Goal: Information Seeking & Learning: Learn about a topic

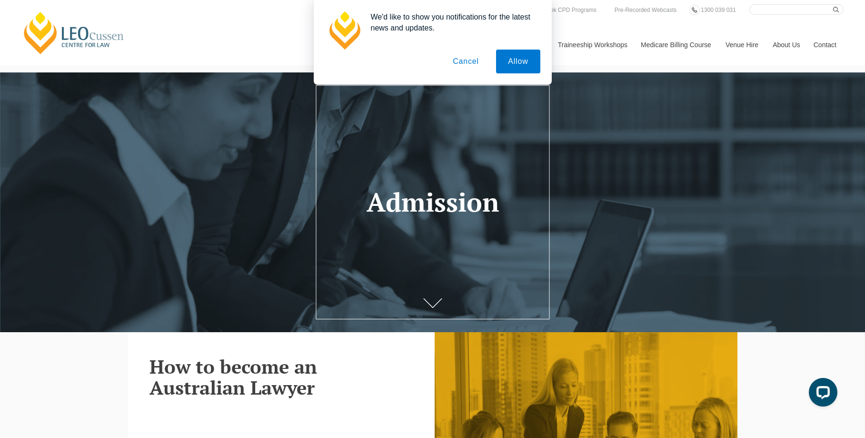
click at [466, 63] on button "Cancel" at bounding box center [466, 62] width 50 height 24
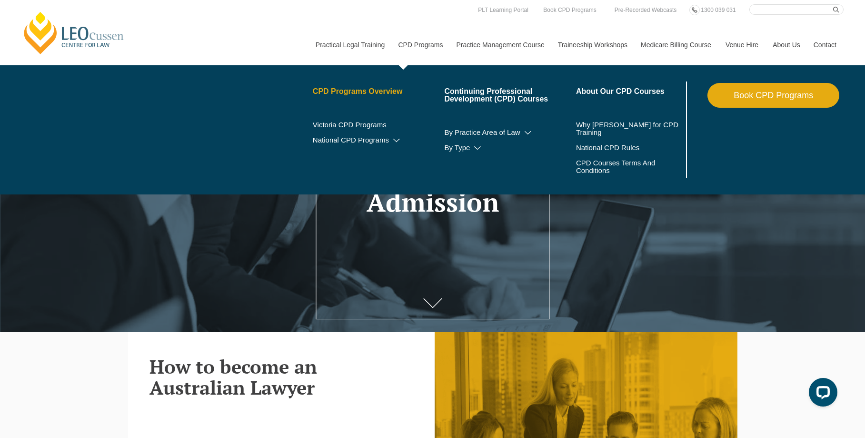
click at [354, 93] on link "CPD Programs Overview" at bounding box center [379, 92] width 132 height 8
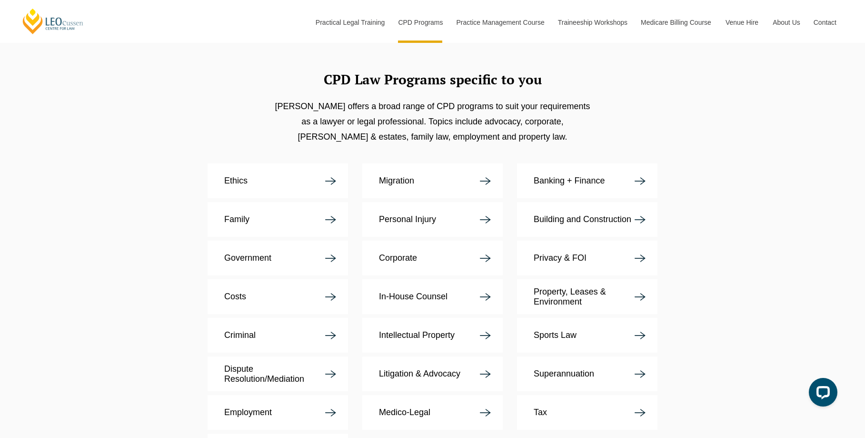
scroll to position [1770, 0]
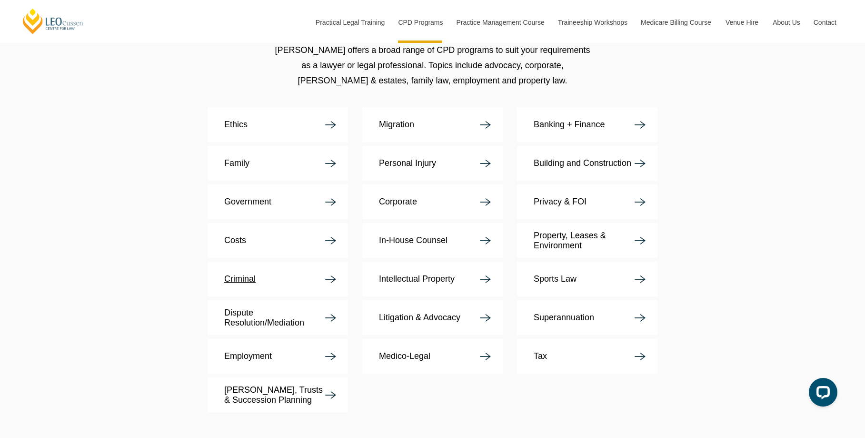
click at [239, 274] on p "Criminal" at bounding box center [239, 279] width 31 height 10
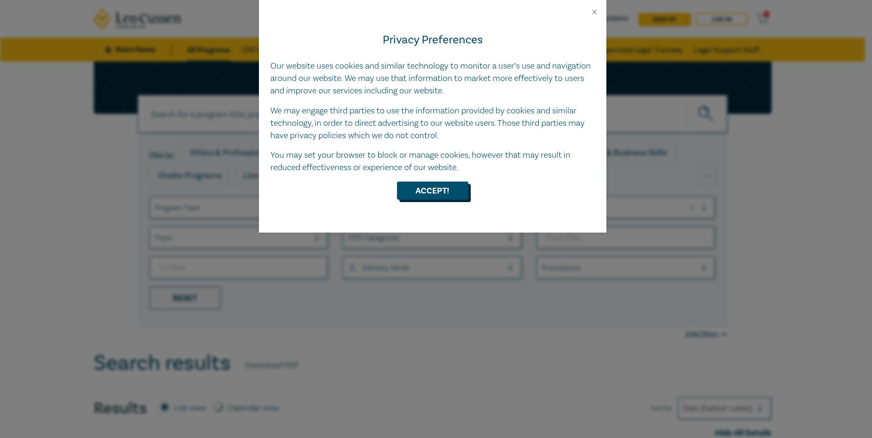
click at [435, 188] on button "Accept!" at bounding box center [432, 190] width 71 height 18
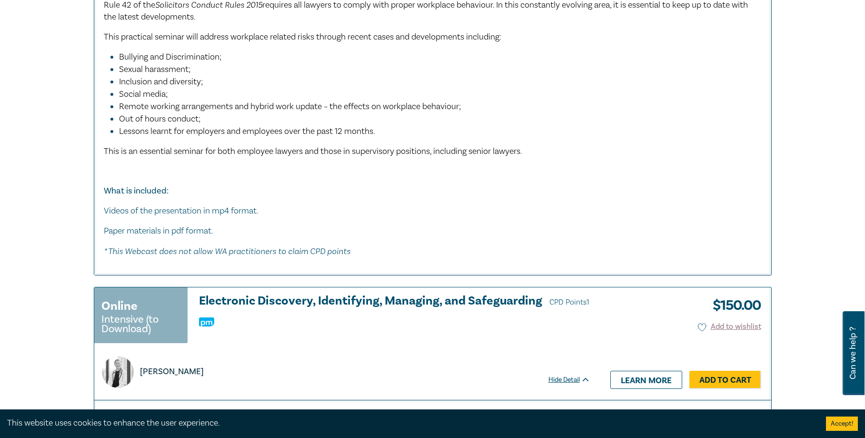
scroll to position [4592, 0]
